Goal: Contribute content

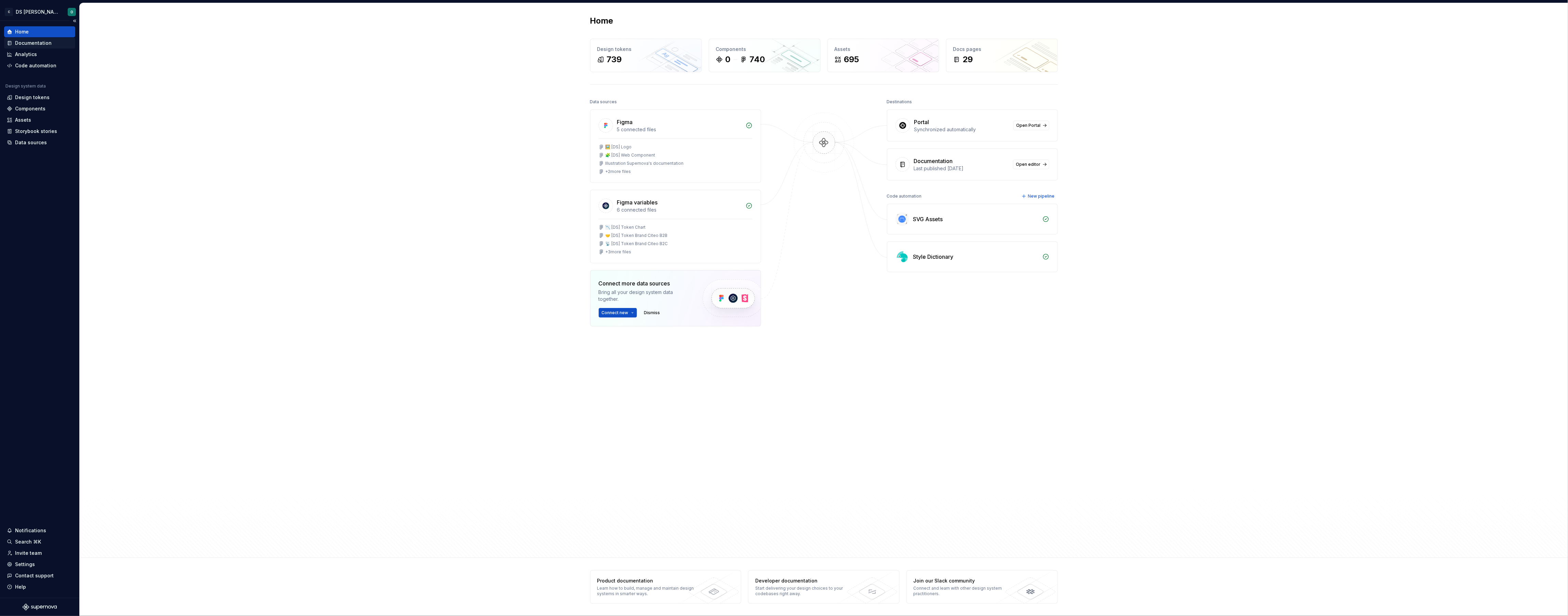
click at [35, 38] on div "Documentation" at bounding box center [40, 43] width 71 height 11
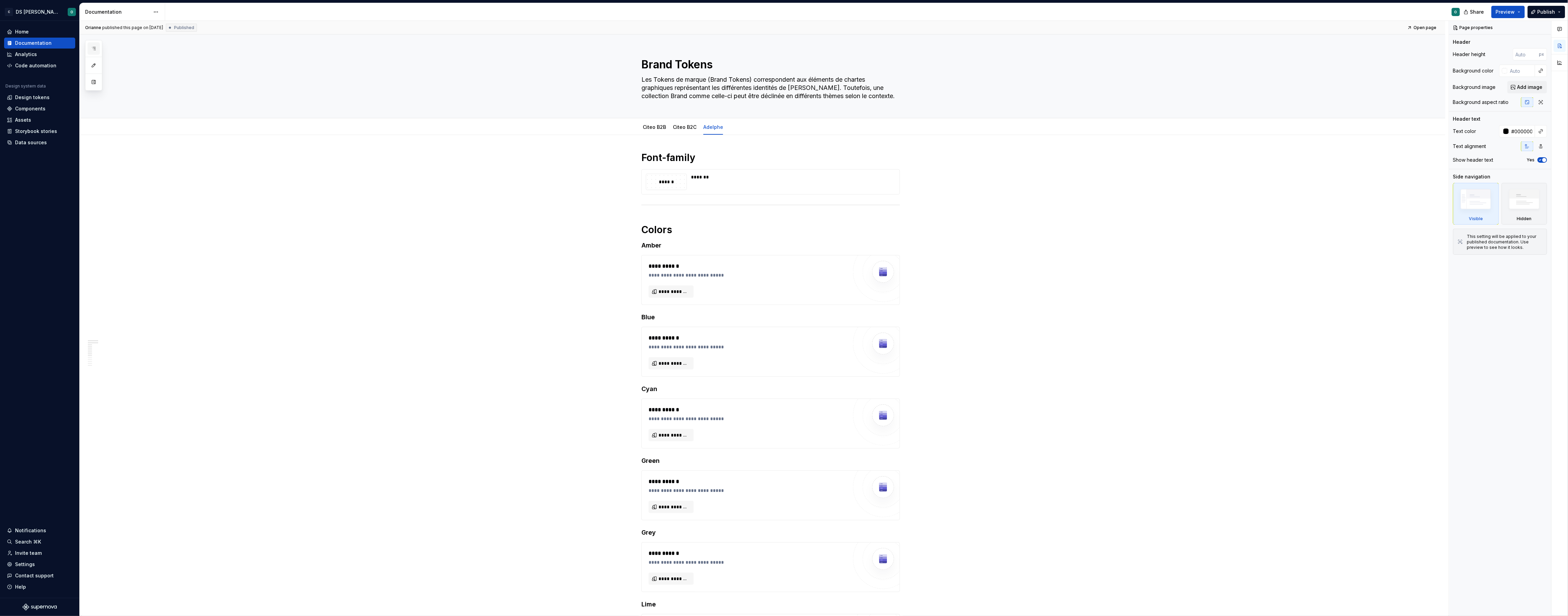
click at [95, 48] on icon "button" at bounding box center [93, 48] width 5 height 5
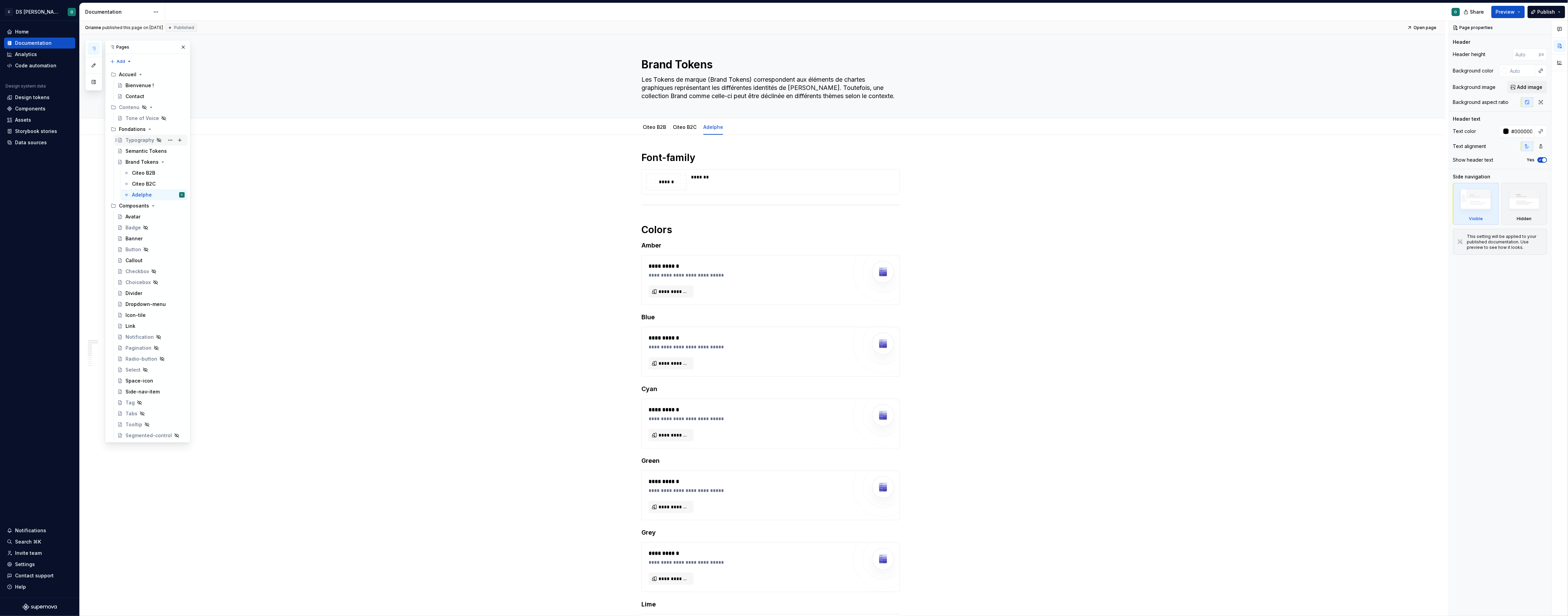
click at [142, 142] on div "Typography" at bounding box center [139, 140] width 29 height 7
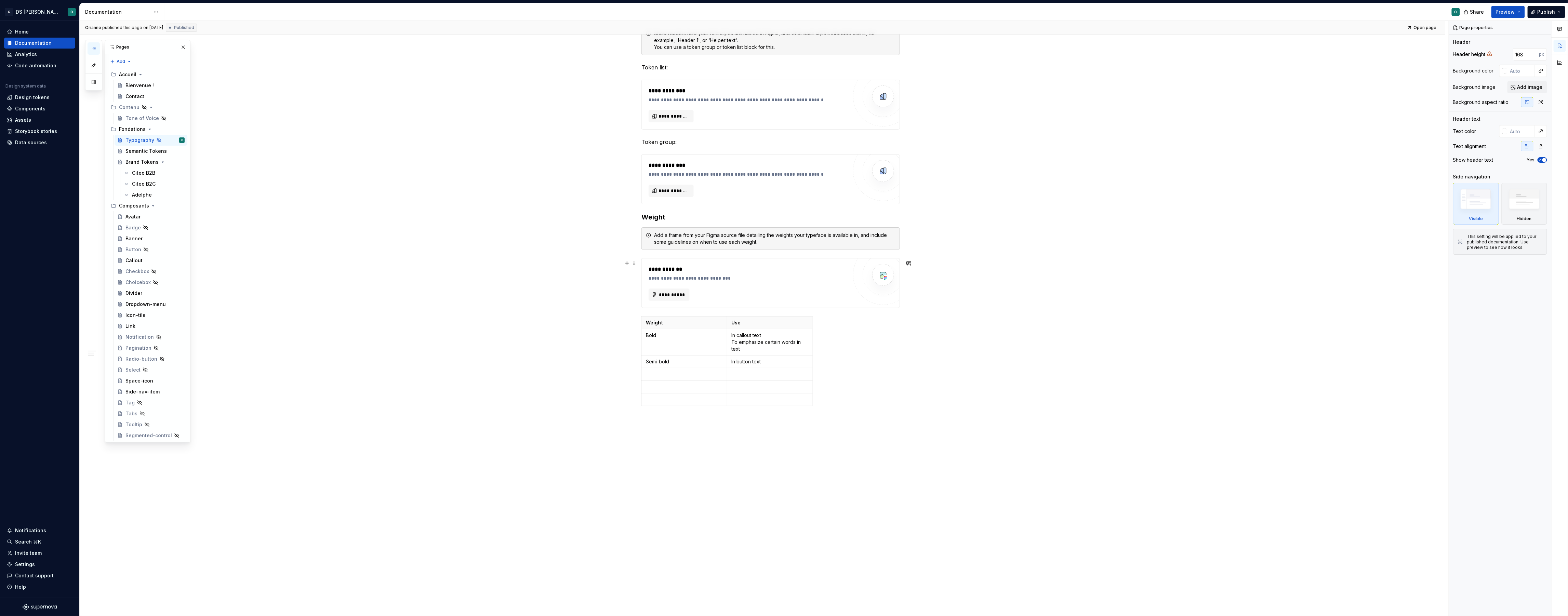
scroll to position [255, 0]
click at [177, 127] on button "Page tree" at bounding box center [180, 129] width 10 height 10
type textarea "*"
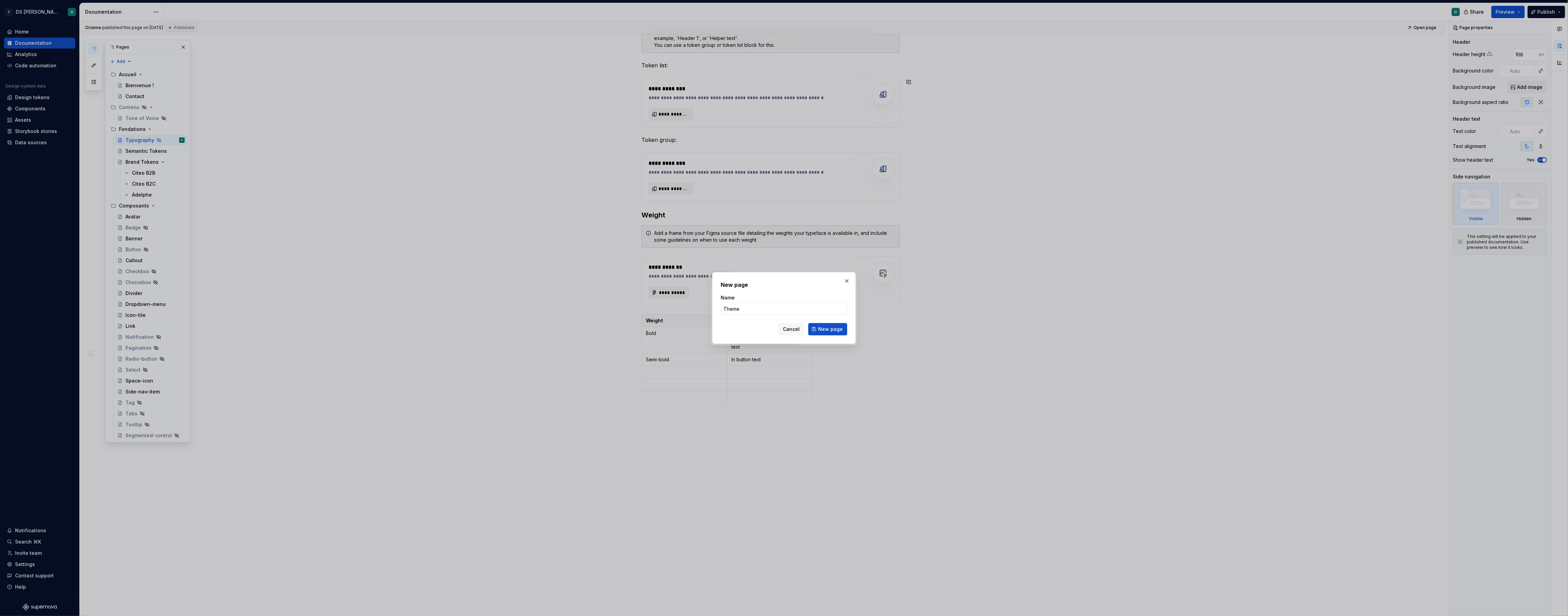
type input "Themes"
click button "New page" at bounding box center [828, 329] width 39 height 12
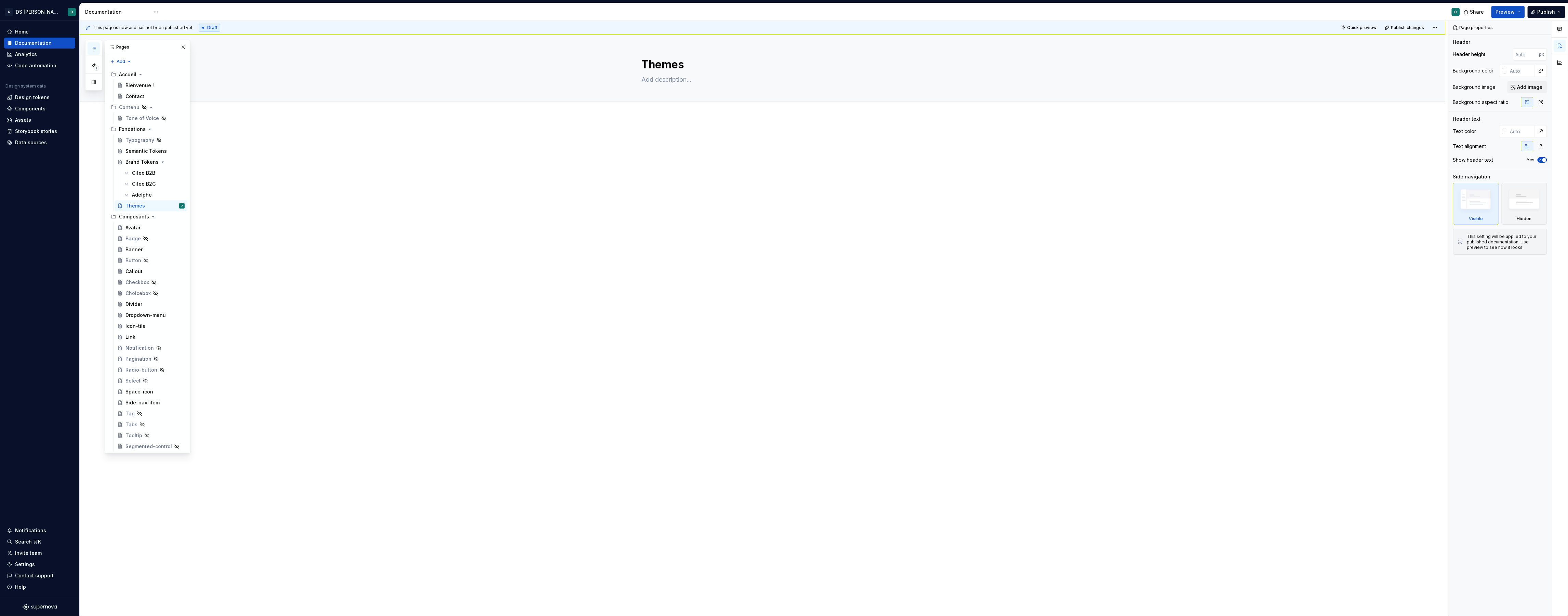
click at [600, 190] on div at bounding box center [762, 234] width 1365 height 236
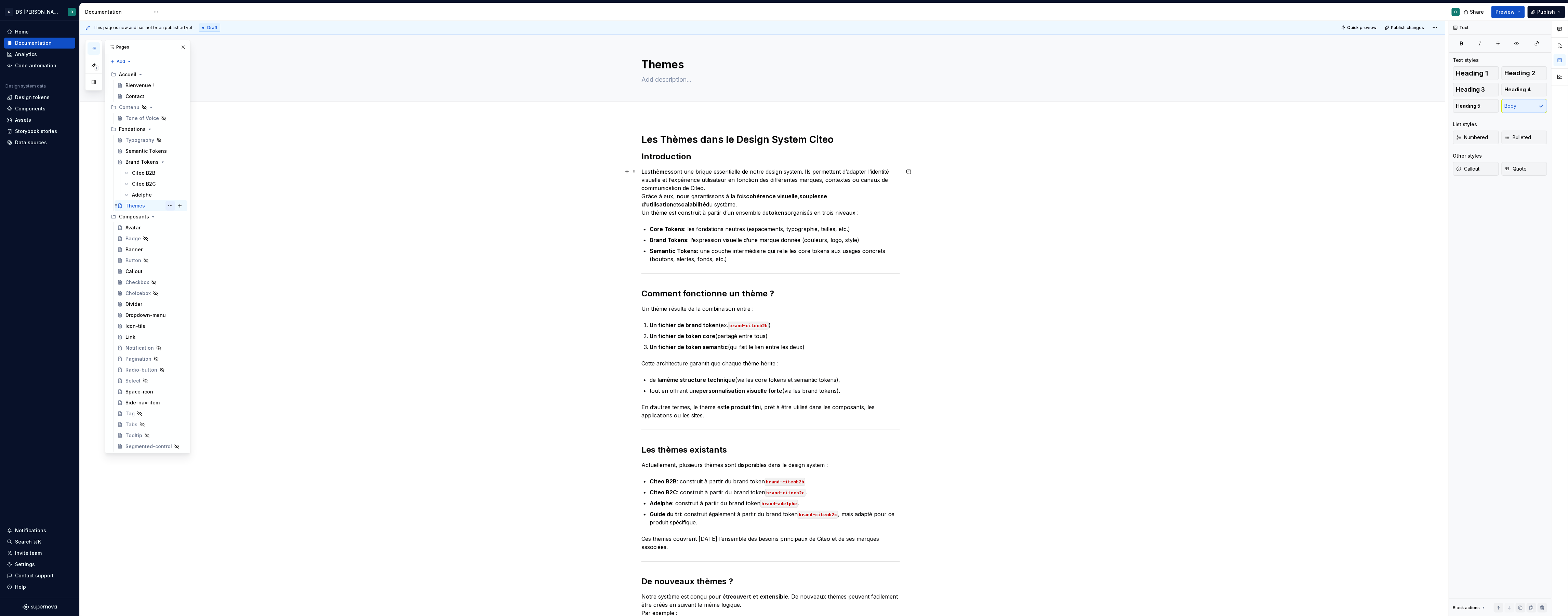
click at [169, 207] on button "Page tree" at bounding box center [170, 206] width 10 height 10
click at [198, 251] on div "Hide page" at bounding box center [212, 254] width 67 height 7
click at [1351, 189] on div "This page is new and has not been published yet. Draft Quick preview Publish ch…" at bounding box center [764, 318] width 1369 height 595
click at [1510, 12] on span "Preview" at bounding box center [1505, 12] width 19 height 7
click at [1471, 52] on button "Build preview" at bounding box center [1441, 51] width 157 height 12
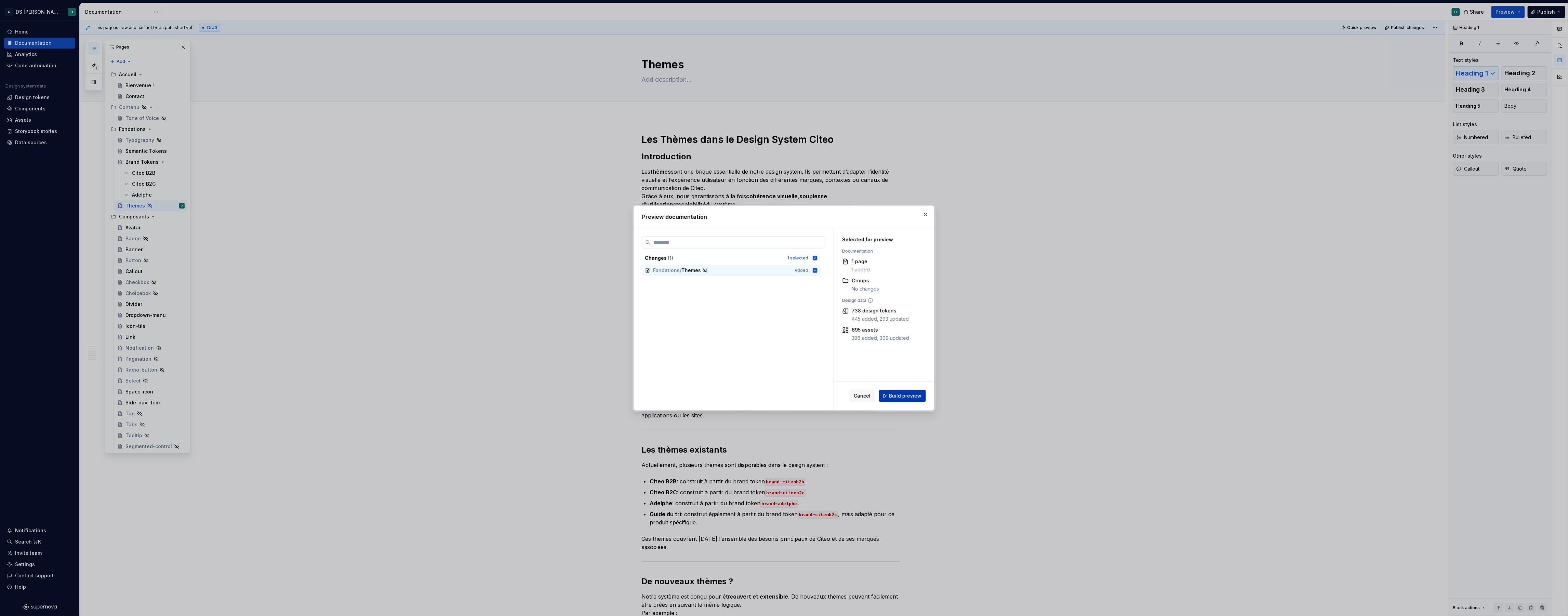
click at [914, 399] on span "Build preview" at bounding box center [905, 396] width 32 height 7
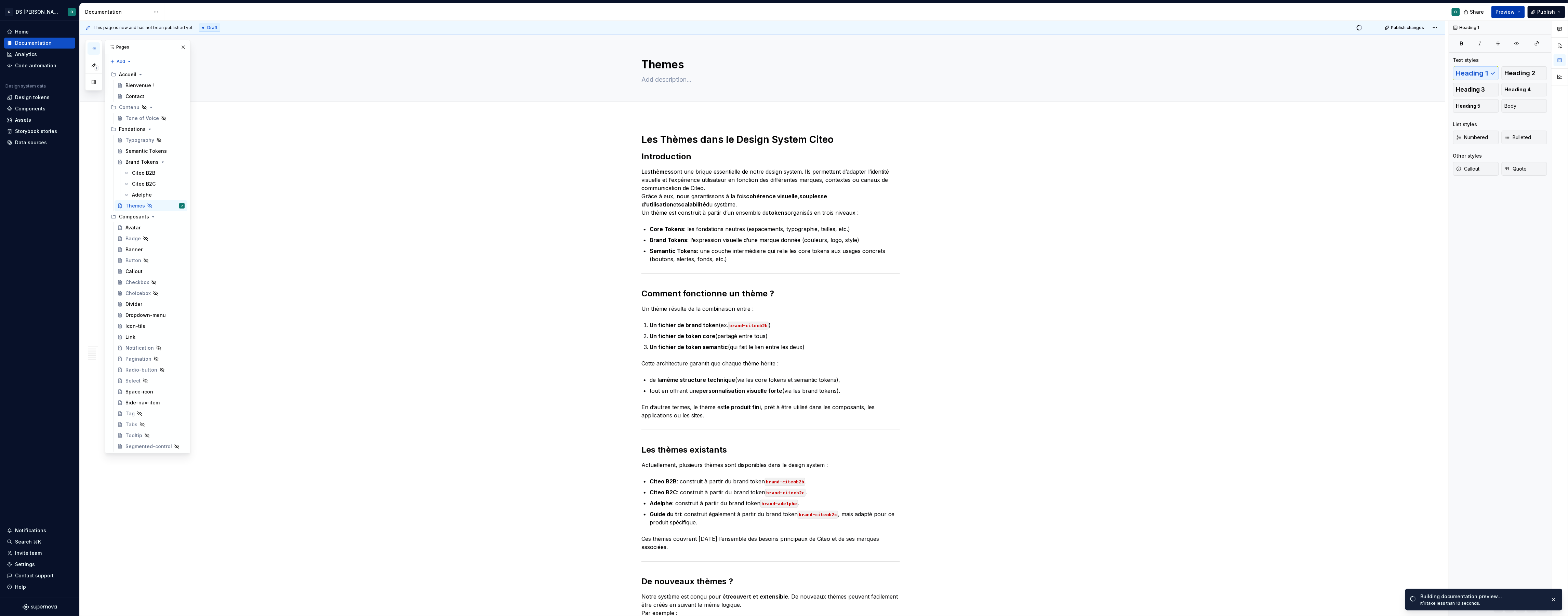
click at [1521, 13] on button "Preview" at bounding box center [1508, 12] width 33 height 12
type textarea "*"
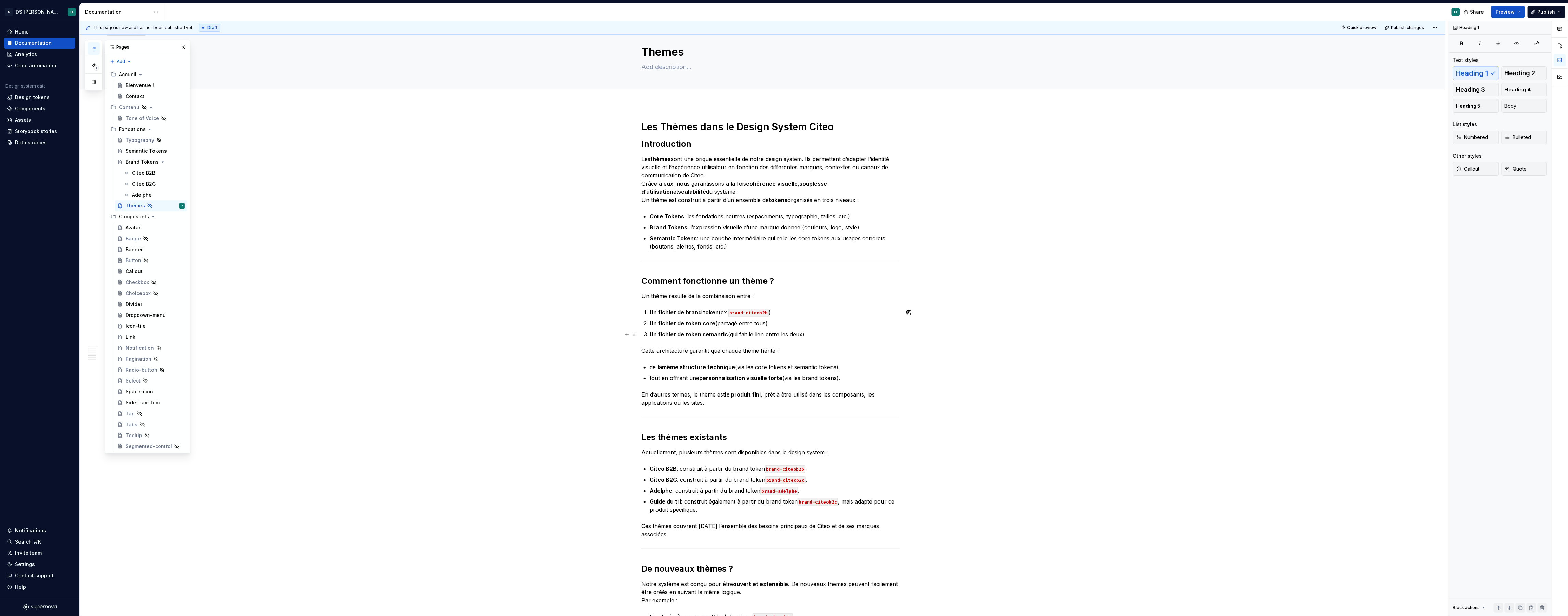
scroll to position [15, 0]
drag, startPoint x: 1339, startPoint y: 279, endPoint x: 1337, endPoint y: 275, distance: 4.5
click at [1338, 276] on div "This page is new and has not been published yet. Draft Quick preview Publish ch…" at bounding box center [764, 318] width 1369 height 595
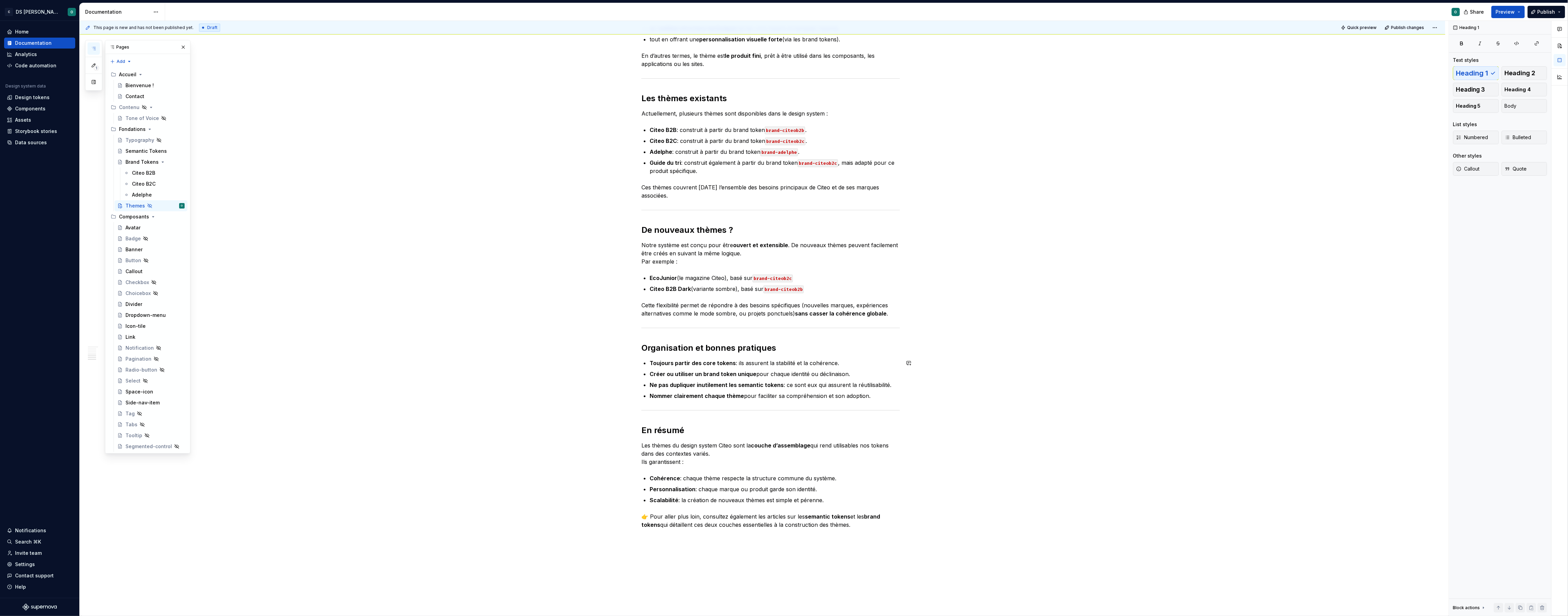
scroll to position [457, 0]
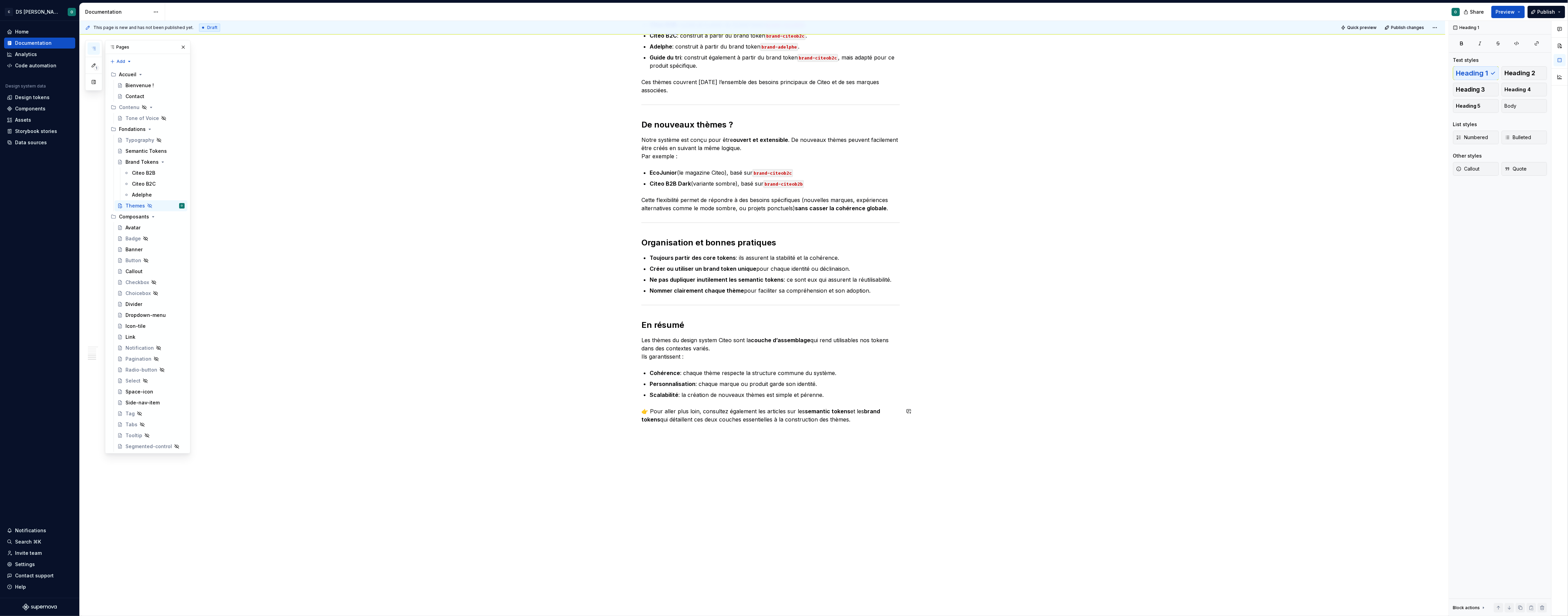
click at [779, 469] on div "Les Thèmes dans le Design System Citeo Introduction Les thèmes sont une brique …" at bounding box center [762, 139] width 1365 height 957
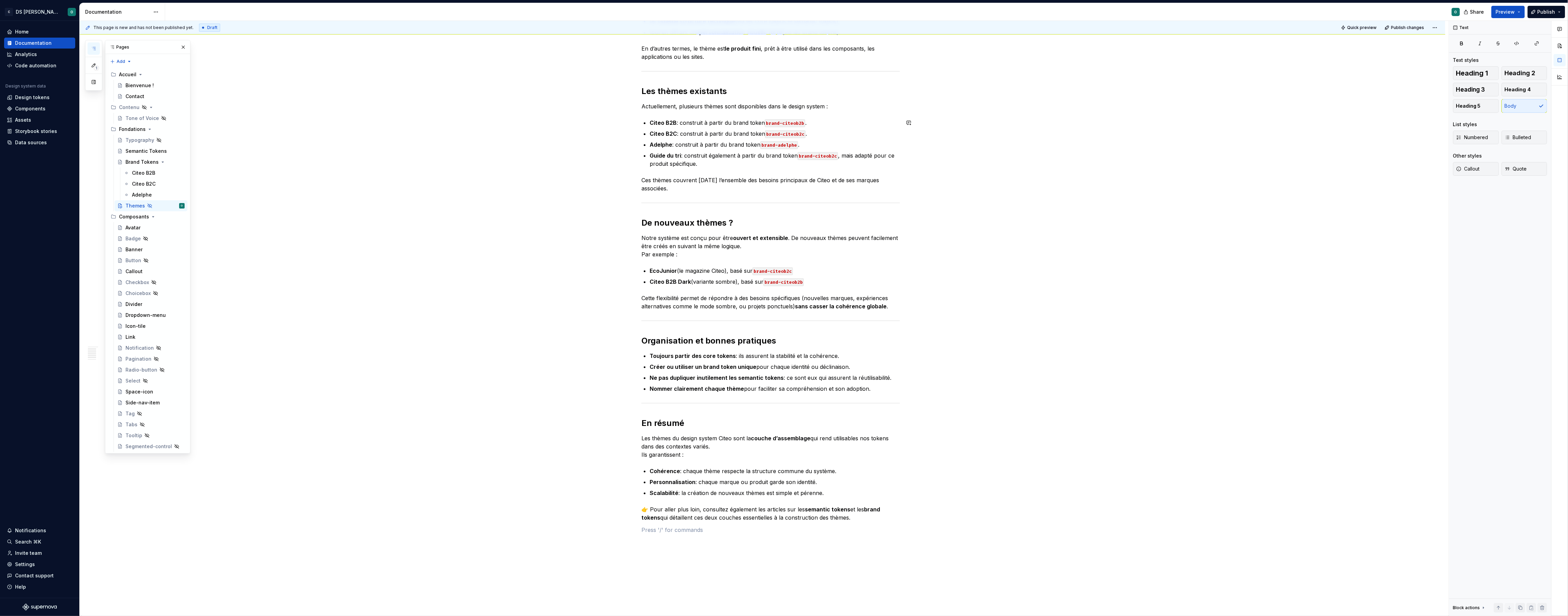
scroll to position [0, 0]
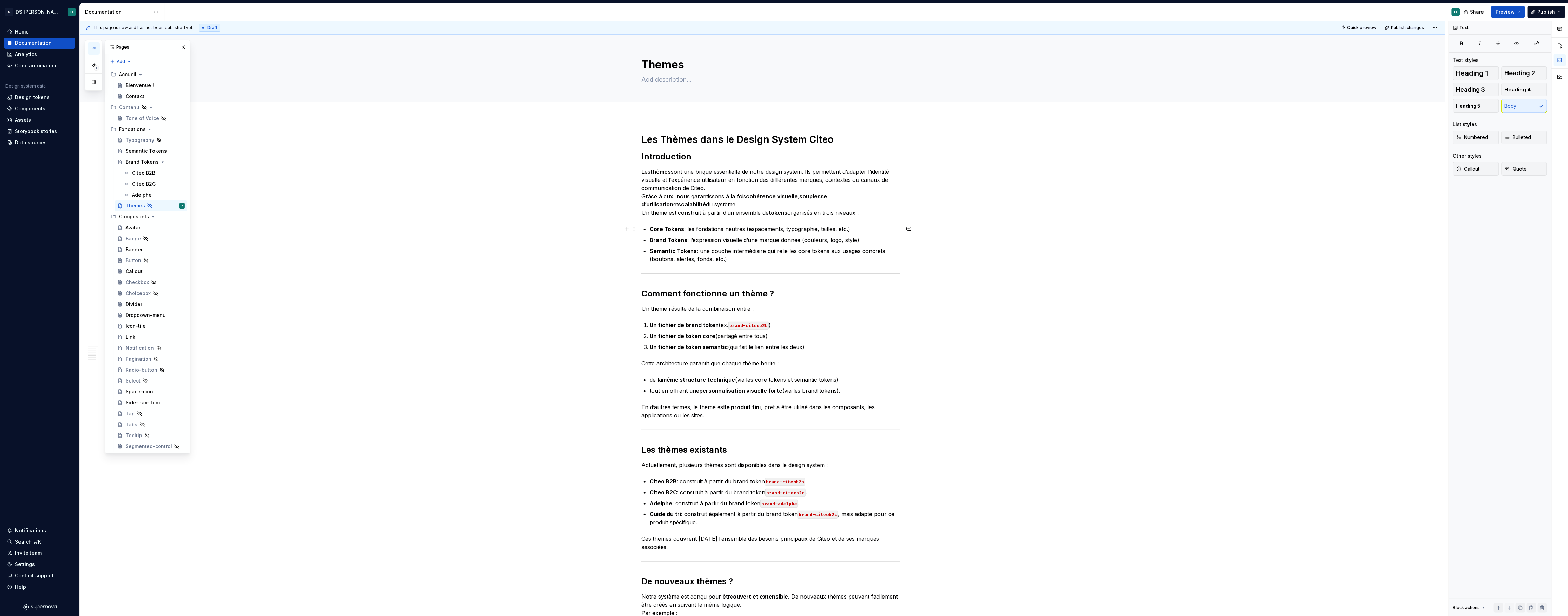
click at [400, 225] on div "This page is new and has not been published yet. Draft Quick preview Publish ch…" at bounding box center [764, 318] width 1369 height 595
click at [753, 136] on h1 "Les Thèmes dans le Design System Citeo" at bounding box center [771, 139] width 259 height 12
click at [752, 136] on h1 "Les Thèmes dans le Design System Citeo" at bounding box center [771, 139] width 259 height 12
click at [752, 136] on h1 "Les Thèmes dans le Design System Citeo" at bounding box center [771, 139] width 259 height 12
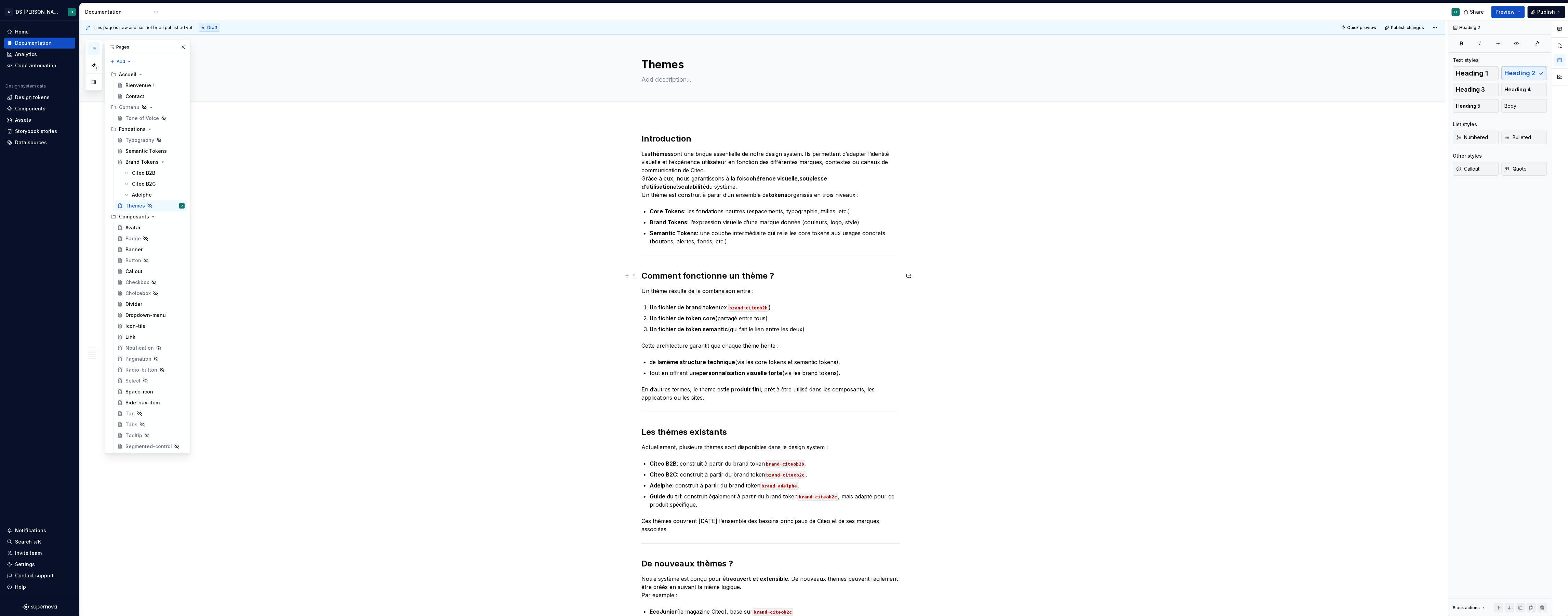
drag, startPoint x: 970, startPoint y: 274, endPoint x: 962, endPoint y: 272, distance: 8.2
click at [973, 273] on div "This page is new and has not been published yet. Draft Quick preview Publish ch…" at bounding box center [764, 318] width 1369 height 595
click at [140, 158] on div "Brand Tokens" at bounding box center [155, 162] width 59 height 10
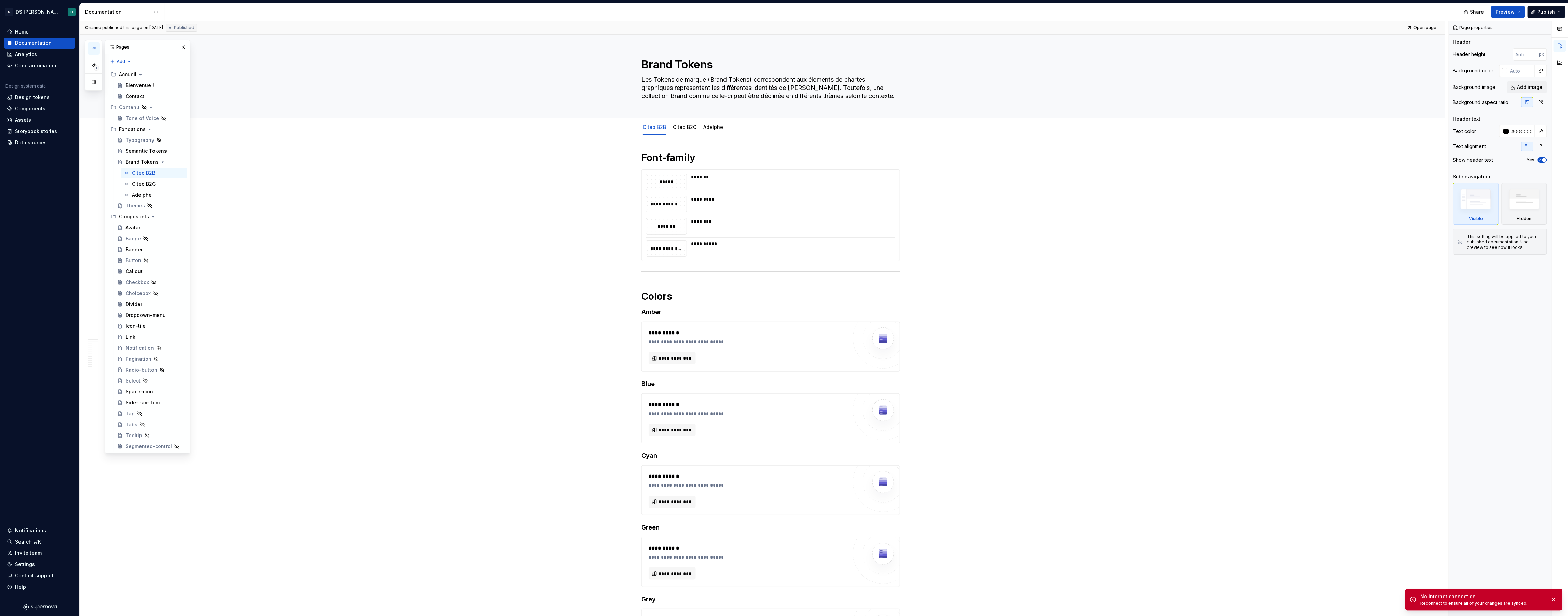
type textarea "*"
